Goal: Information Seeking & Learning: Learn about a topic

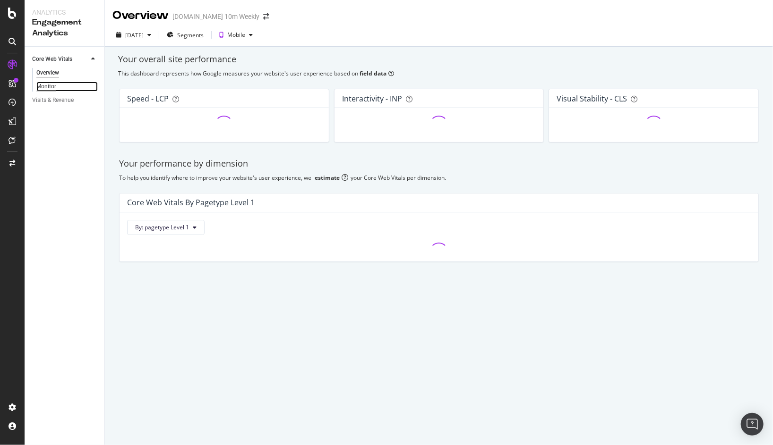
click at [55, 87] on div "Monitor" at bounding box center [46, 87] width 20 height 10
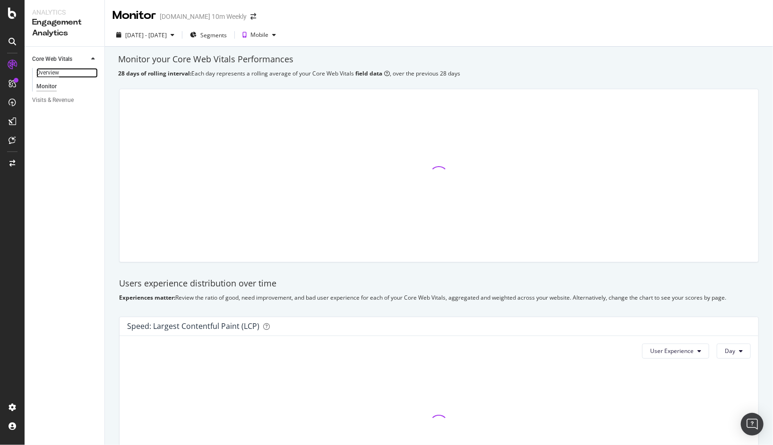
click at [53, 71] on div "Overview" at bounding box center [47, 73] width 23 height 10
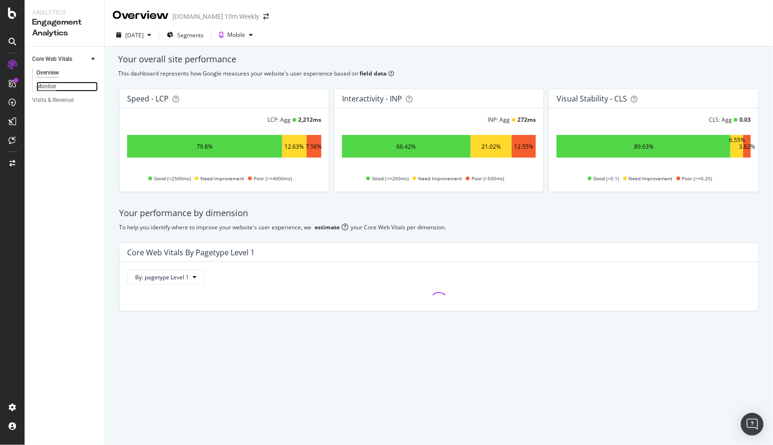
click at [43, 85] on div "Monitor" at bounding box center [46, 87] width 20 height 10
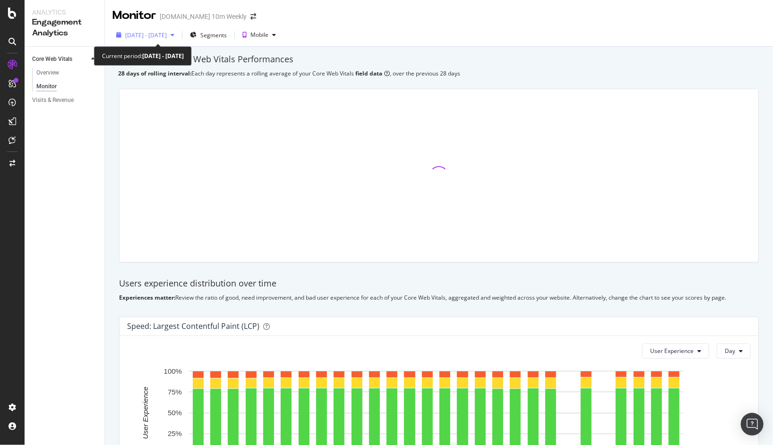
click at [167, 35] on span "2024 Sep. 19th - Oct. 16th" at bounding box center [146, 35] width 42 height 8
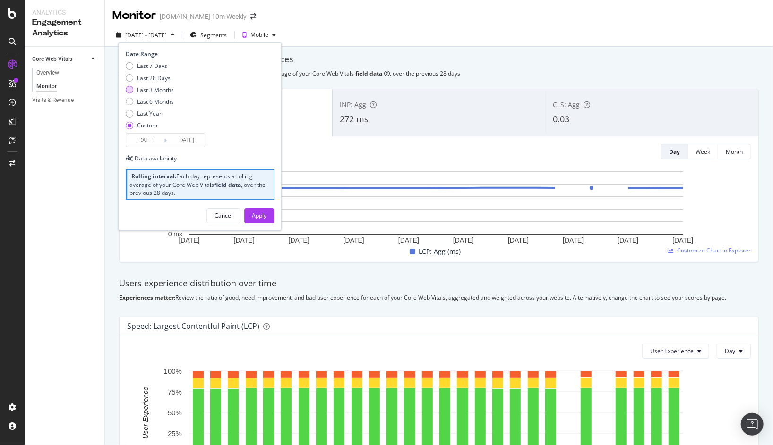
click at [136, 90] on div "Last 3 Months" at bounding box center [150, 90] width 48 height 8
type input "2025/06/15"
type input "2025/09/14"
click at [270, 219] on button "Apply" at bounding box center [259, 215] width 30 height 15
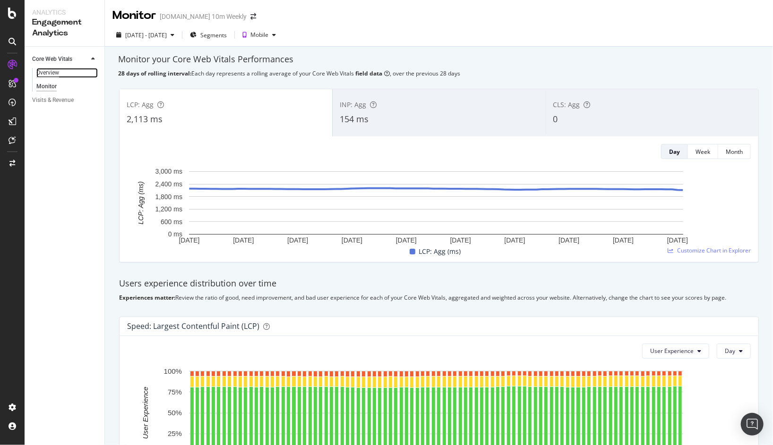
click at [55, 73] on div "Overview" at bounding box center [47, 73] width 23 height 10
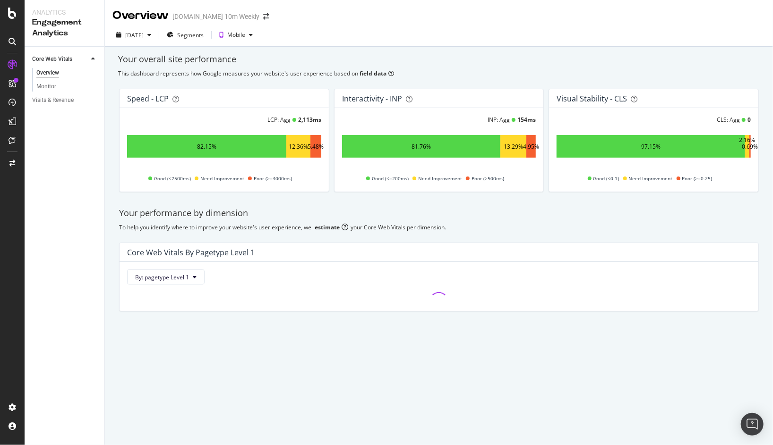
click at [208, 147] on div "82.15%" at bounding box center [206, 147] width 19 height 8
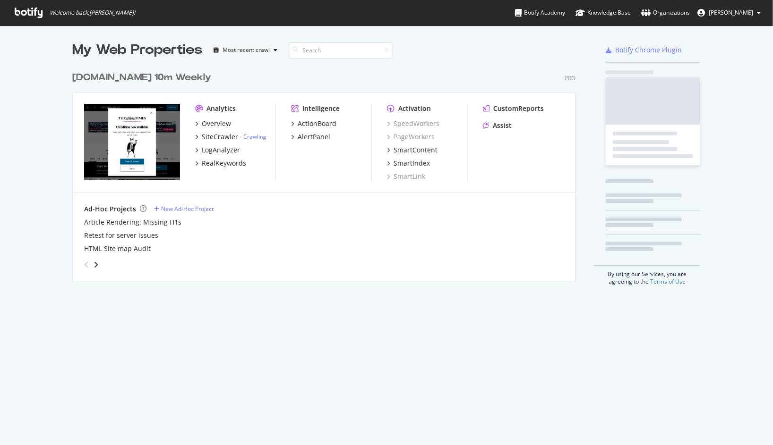
scroll to position [215, 504]
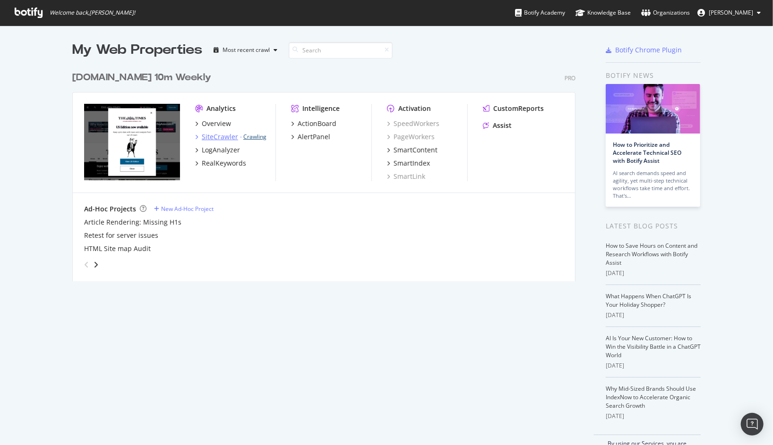
click at [248, 137] on link "Crawling" at bounding box center [254, 137] width 23 height 8
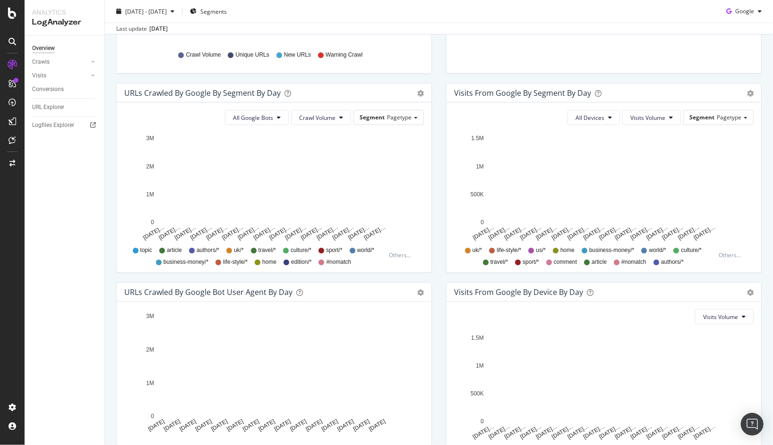
scroll to position [342, 0]
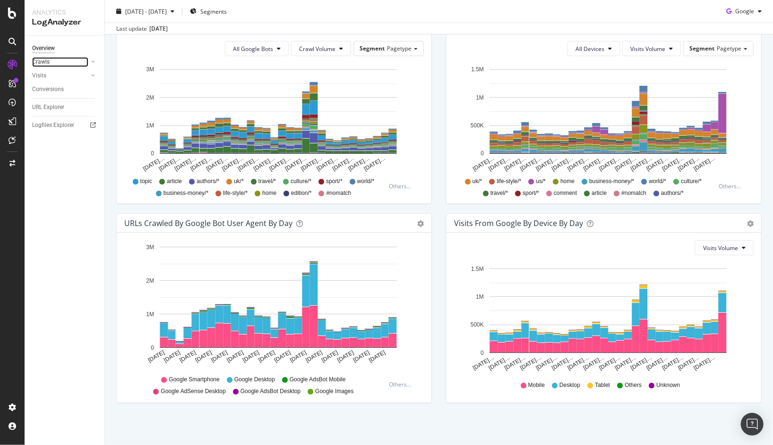
click at [85, 61] on div at bounding box center [83, 61] width 9 height 9
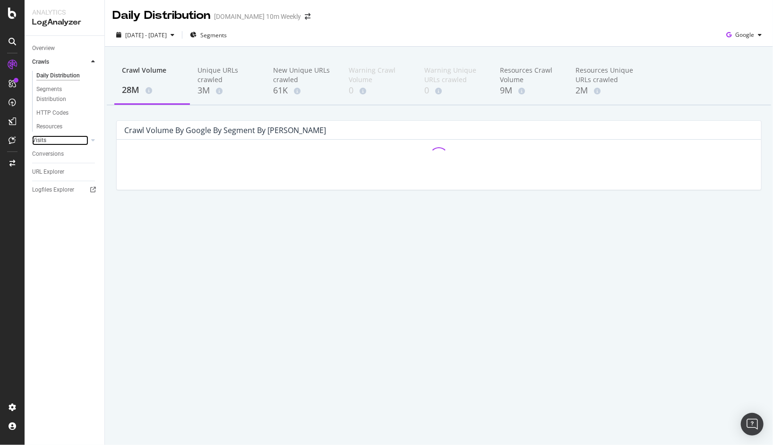
click at [81, 141] on div at bounding box center [83, 140] width 9 height 9
